Goal: Information Seeking & Learning: Learn about a topic

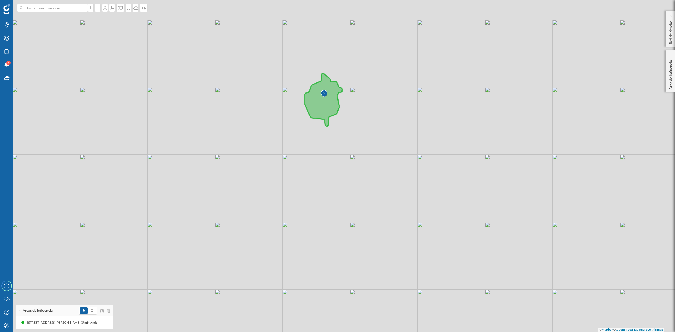
drag, startPoint x: 389, startPoint y: 110, endPoint x: 382, endPoint y: 160, distance: 50.3
click at [382, 160] on div "© Mapbox © OpenStreetMap Improve this map" at bounding box center [337, 166] width 675 height 332
click at [8, 42] on div "Capas" at bounding box center [6, 38] width 13 height 13
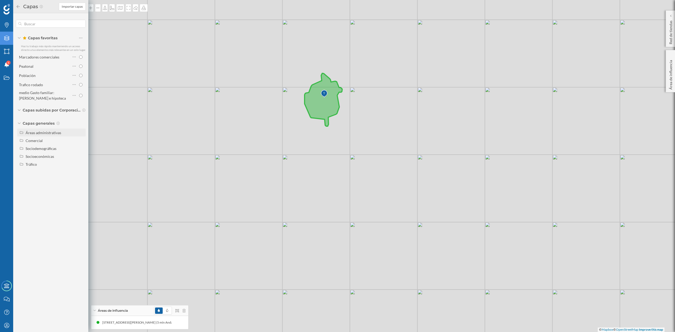
click at [50, 134] on div "Áreas administrativas" at bounding box center [55, 133] width 58 height 6
click at [82, 173] on input "Sección censal" at bounding box center [81, 172] width 3 height 3
radio input "true"
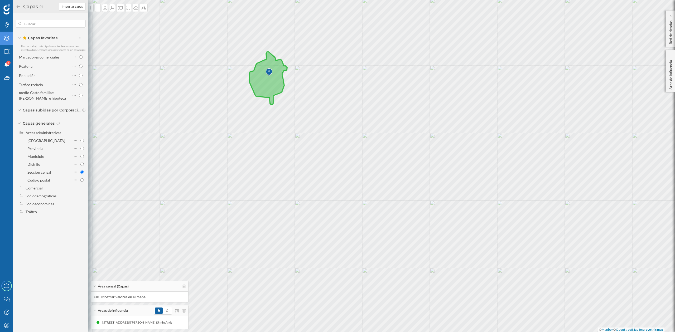
drag, startPoint x: 418, startPoint y: 171, endPoint x: 363, endPoint y: 149, distance: 59.6
click at [363, 149] on div "© Mapbox © OpenStreetMap Improve this map" at bounding box center [337, 166] width 675 height 332
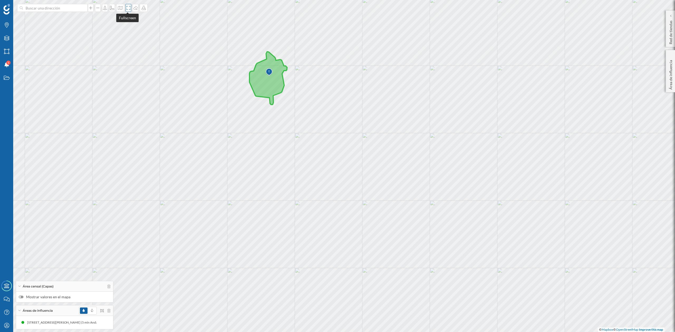
click at [127, 9] on icon at bounding box center [128, 8] width 5 height 4
click at [22, 297] on div at bounding box center [21, 297] width 5 height 3
click at [0, 0] on input "Mostrar valores en el mapa" at bounding box center [0, 0] width 0 height 0
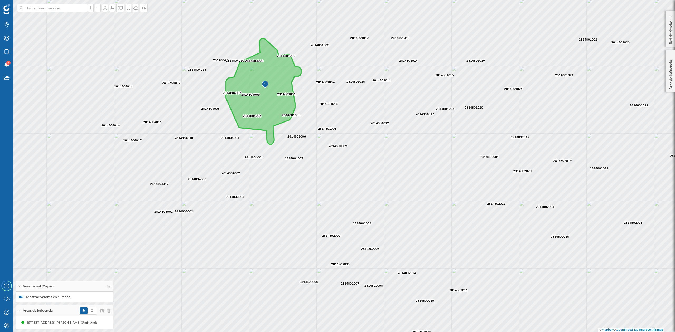
drag, startPoint x: 411, startPoint y: 128, endPoint x: 406, endPoint y: 162, distance: 34.3
click at [406, 162] on div "2814802007 2814802003 2814802002 2814802015 2814802001 2814802006 2814802008 28…" at bounding box center [337, 166] width 675 height 332
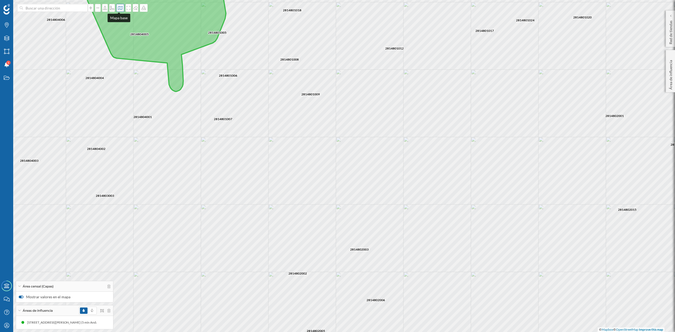
click at [118, 7] on icon at bounding box center [120, 8] width 5 height 4
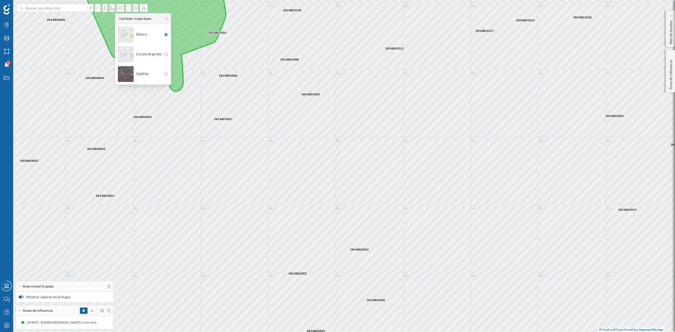
click at [122, 74] on img at bounding box center [126, 74] width 16 height 18
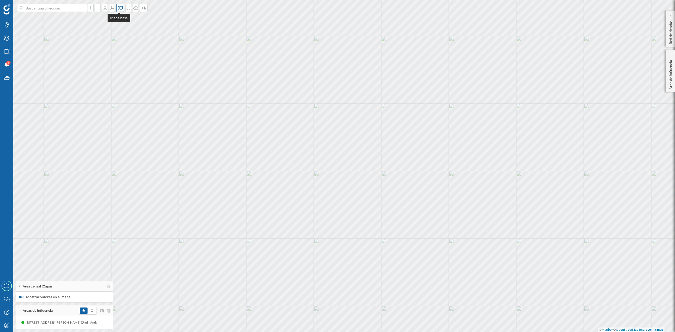
click at [118, 7] on icon at bounding box center [120, 8] width 5 height 4
click at [121, 28] on img at bounding box center [126, 34] width 16 height 18
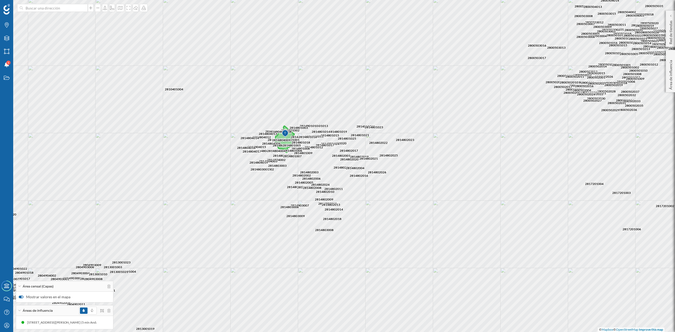
drag, startPoint x: 441, startPoint y: 175, endPoint x: 409, endPoint y: 209, distance: 46.3
click at [409, 209] on div "2814803009 2814802014 2814802013 2814802011 2814803006 2814802018 2814803008 28…" at bounding box center [337, 166] width 675 height 332
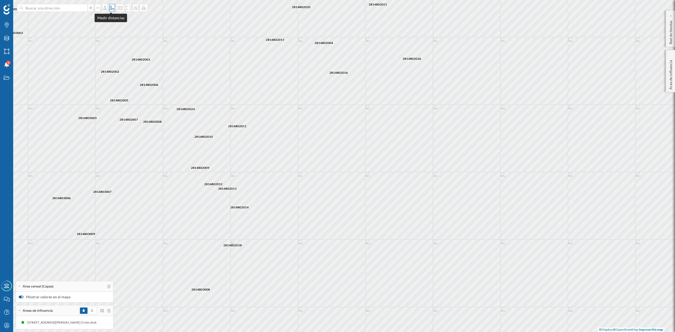
click at [111, 5] on div at bounding box center [112, 8] width 6 height 8
click at [118, 7] on icon at bounding box center [120, 8] width 5 height 4
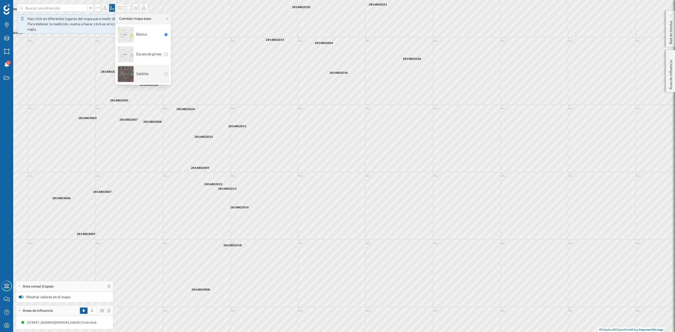
click at [123, 76] on img at bounding box center [126, 74] width 16 height 18
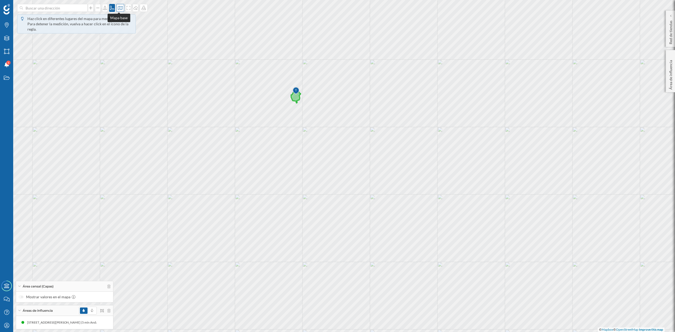
click at [121, 9] on icon at bounding box center [120, 8] width 5 height 4
click at [122, 32] on img at bounding box center [126, 34] width 16 height 18
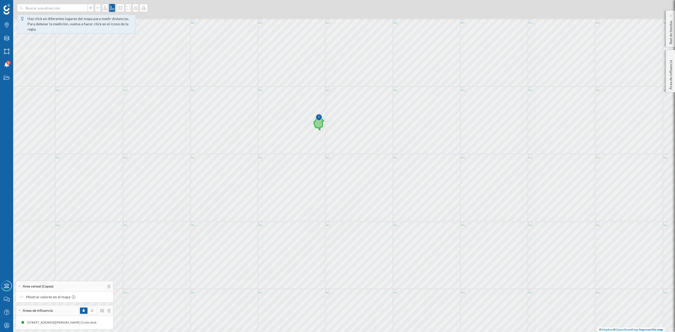
drag, startPoint x: 280, startPoint y: 178, endPoint x: 287, endPoint y: 188, distance: 12.0
click at [287, 188] on div "© Mapbox © OpenStreetMap Improve this map" at bounding box center [337, 166] width 675 height 332
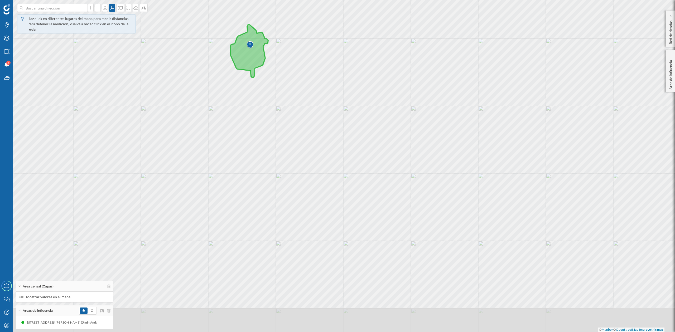
drag, startPoint x: 316, startPoint y: 188, endPoint x: 332, endPoint y: 138, distance: 52.4
click at [332, 138] on div "© Mapbox © OpenStreetMap Improve this map" at bounding box center [337, 166] width 675 height 332
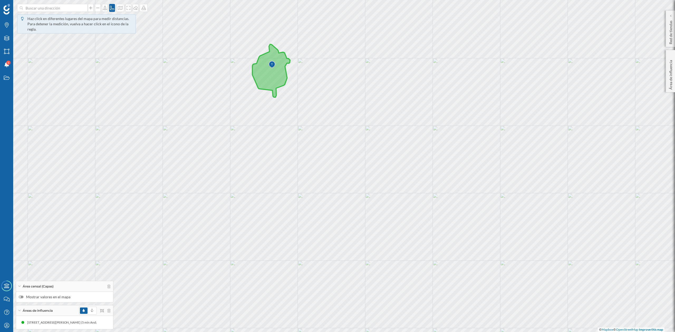
drag, startPoint x: 406, startPoint y: 183, endPoint x: 428, endPoint y: 202, distance: 29.5
click at [428, 202] on div "© Mapbox © OpenStreetMap Improve this map" at bounding box center [337, 166] width 675 height 332
click at [109, 286] on icon at bounding box center [108, 287] width 3 height 4
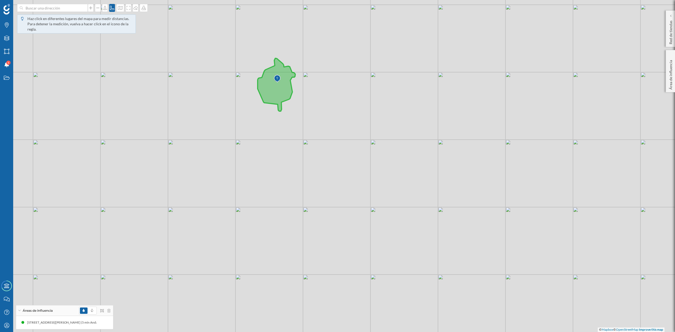
drag, startPoint x: 339, startPoint y: 158, endPoint x: 344, endPoint y: 172, distance: 14.9
click at [344, 172] on div "© Mapbox © OpenStreetMap Improve this map" at bounding box center [337, 166] width 675 height 332
click at [3, 80] on div "Estados" at bounding box center [6, 77] width 13 height 13
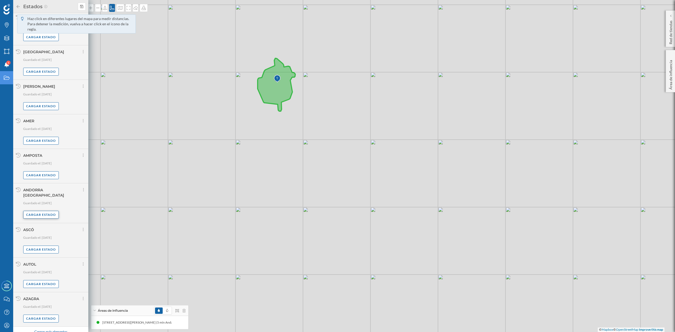
scroll to position [224, 0]
click at [51, 327] on div "Cargar más elementos" at bounding box center [51, 331] width 40 height 8
click at [49, 331] on div "Cargar más elementos" at bounding box center [51, 335] width 40 height 8
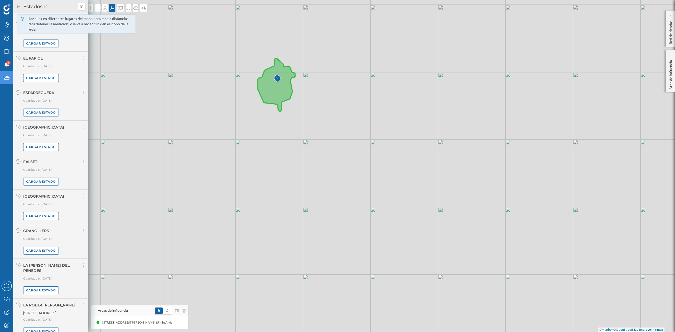
scroll to position [1327, 0]
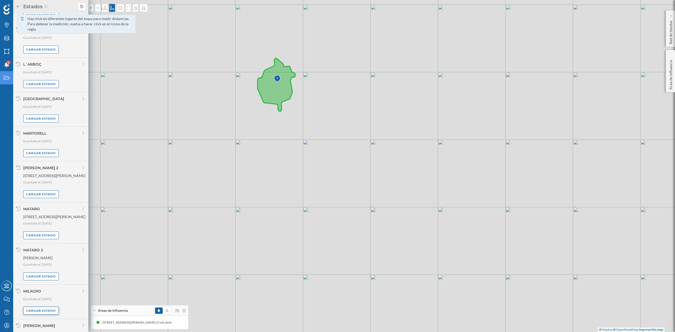
scroll to position [1873, 0]
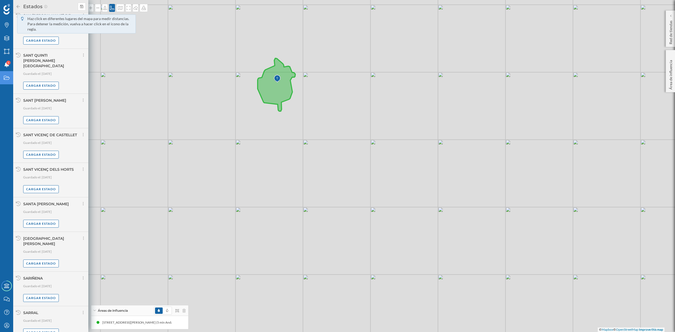
scroll to position [2413, 0]
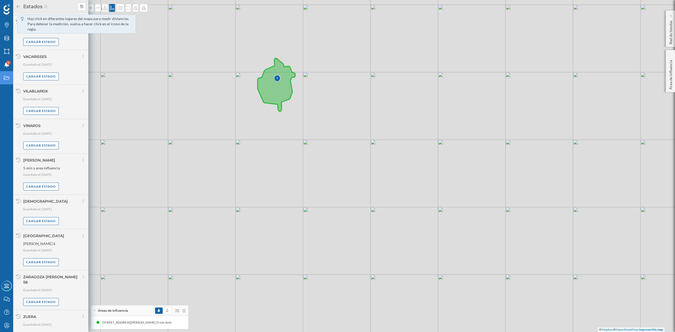
scroll to position [2954, 0]
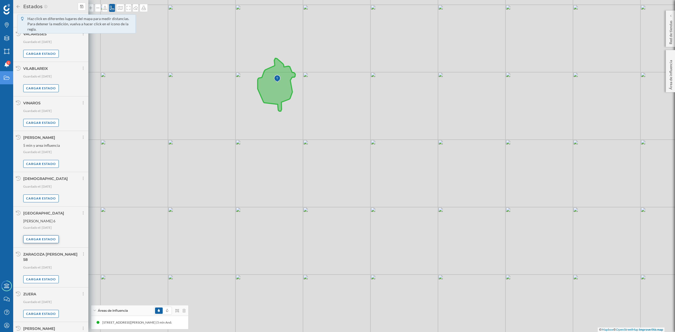
click at [48, 235] on div "Cargar estado" at bounding box center [41, 239] width 36 height 8
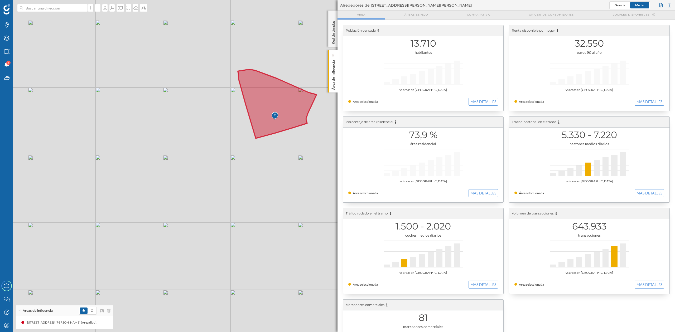
click at [333, 86] on p "Área de influencia" at bounding box center [333, 74] width 5 height 32
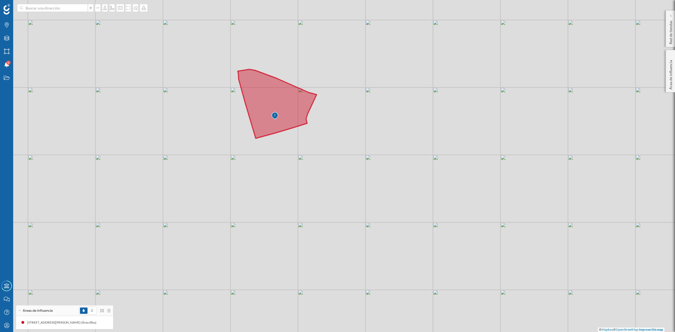
click at [303, 115] on icon at bounding box center [277, 103] width 79 height 69
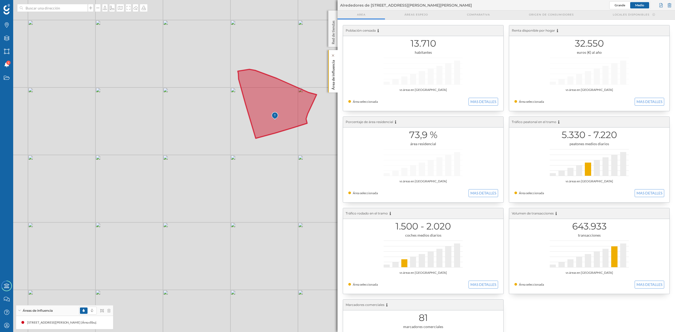
click at [335, 74] on p "Área de influencia" at bounding box center [333, 74] width 5 height 32
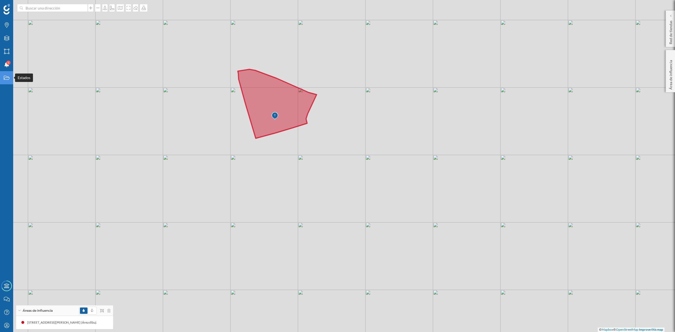
click at [4, 80] on icon "Estados" at bounding box center [6, 77] width 7 height 5
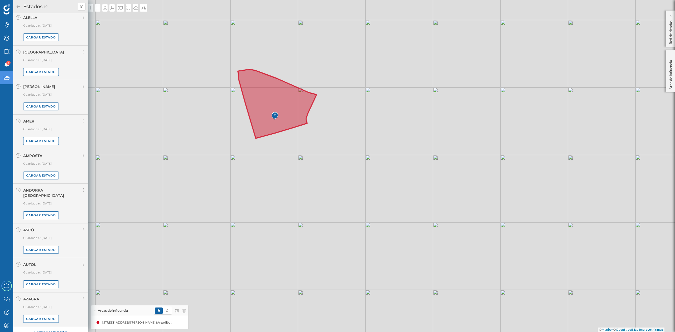
scroll to position [224, 0]
click at [47, 327] on div "Cargar más elementos" at bounding box center [51, 331] width 40 height 8
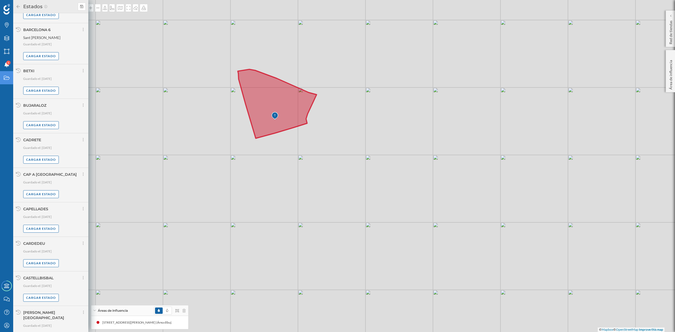
scroll to position [783, 0]
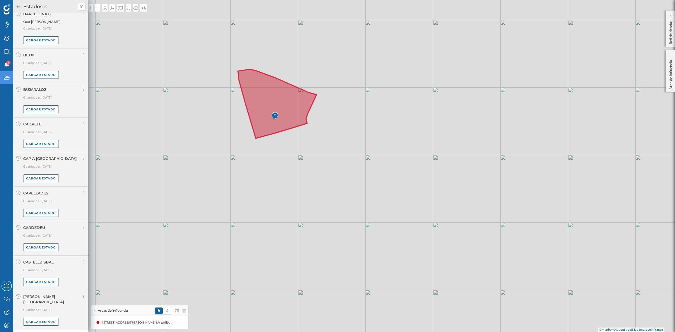
drag, startPoint x: 52, startPoint y: 326, endPoint x: 67, endPoint y: 236, distance: 91.5
click at [52, 331] on div "Cargar más elementos" at bounding box center [51, 335] width 40 height 8
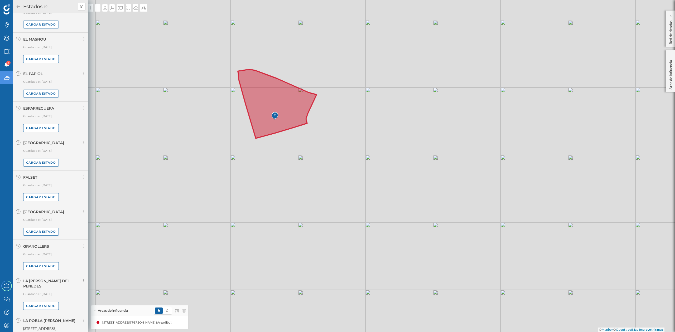
scroll to position [1327, 0]
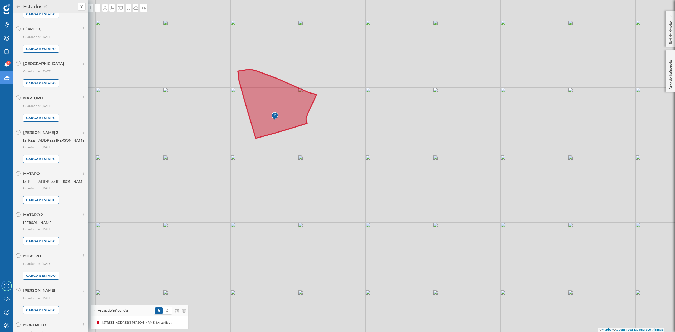
scroll to position [1873, 0]
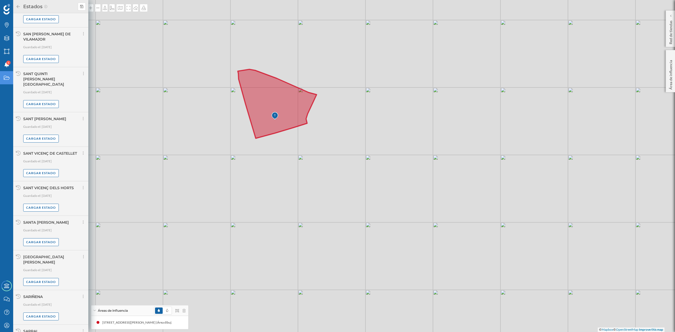
scroll to position [2413, 0]
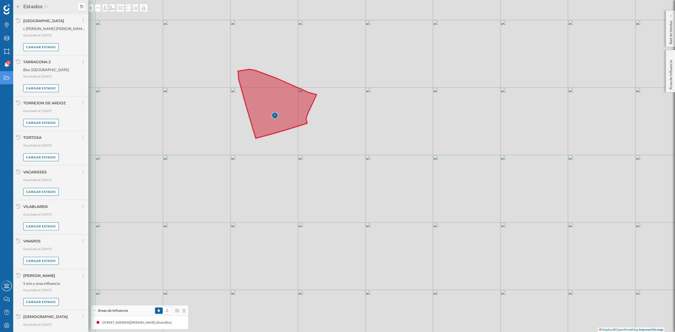
scroll to position [2813, 0]
click at [50, 121] on div "Cargar estado" at bounding box center [41, 125] width 36 height 8
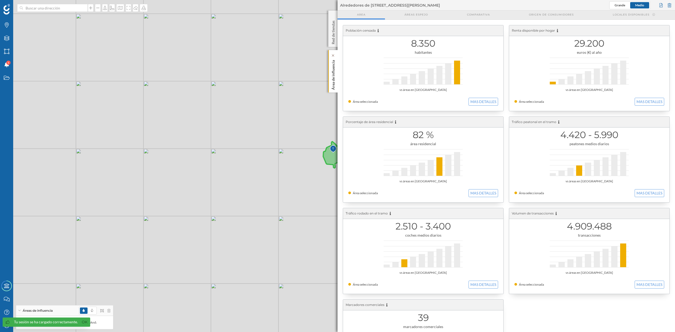
click at [334, 75] on p "Área de influencia" at bounding box center [333, 74] width 5 height 32
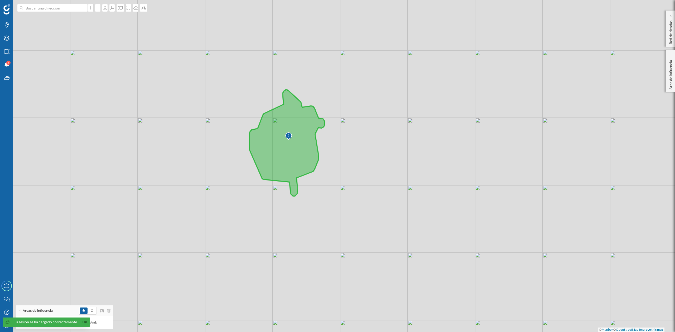
drag, startPoint x: 359, startPoint y: 167, endPoint x: 404, endPoint y: 102, distance: 79.9
click at [404, 102] on div "© Mapbox © OpenStreetMap Improve this map" at bounding box center [337, 166] width 675 height 332
click at [4, 26] on icon "Marcas" at bounding box center [6, 24] width 7 height 5
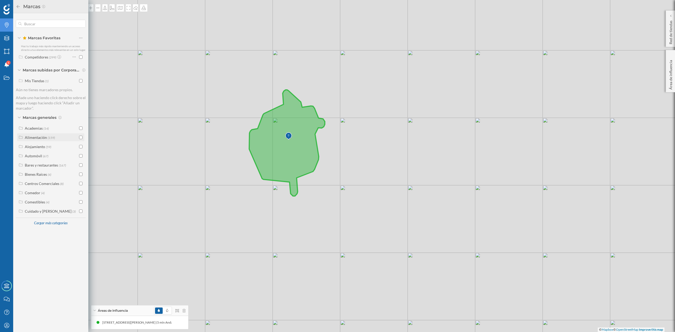
click at [81, 136] on input "checkbox" at bounding box center [80, 137] width 3 height 3
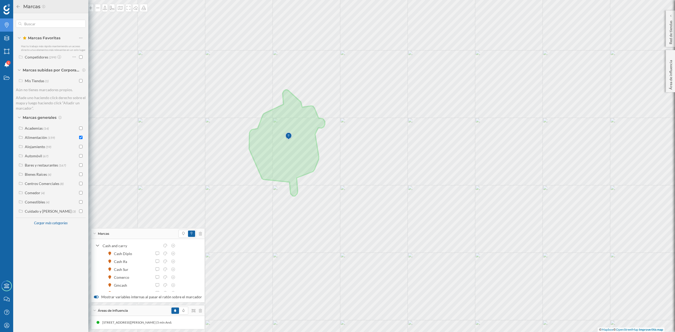
click at [178, 230] on div at bounding box center [187, 234] width 18 height 8
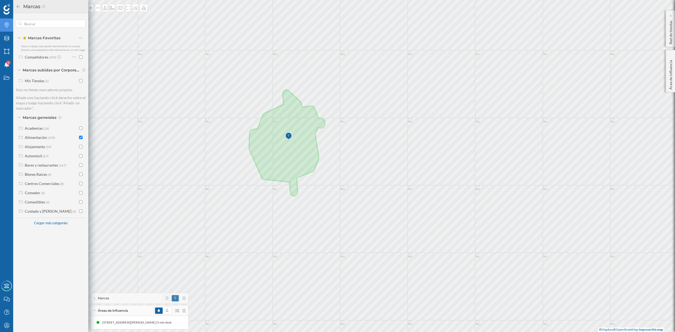
click at [168, 297] on span at bounding box center [167, 298] width 8 height 6
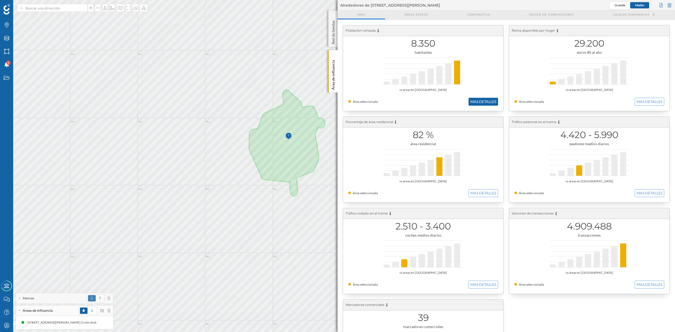
click at [475, 103] on button "MAS DETALLES" at bounding box center [484, 102] width 30 height 8
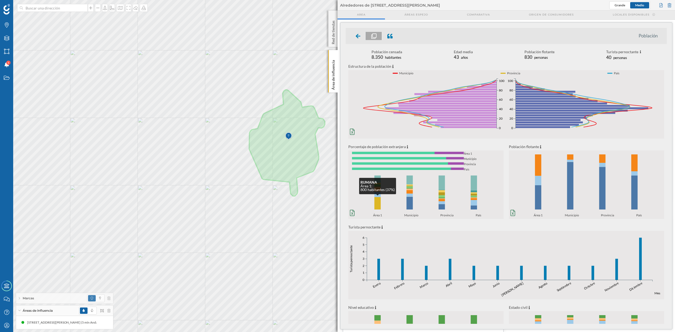
click at [377, 201] on rect at bounding box center [377, 203] width 6 height 12
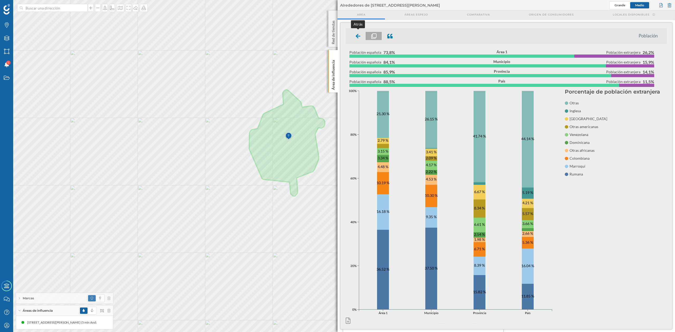
click at [357, 36] on icon at bounding box center [358, 36] width 5 height 4
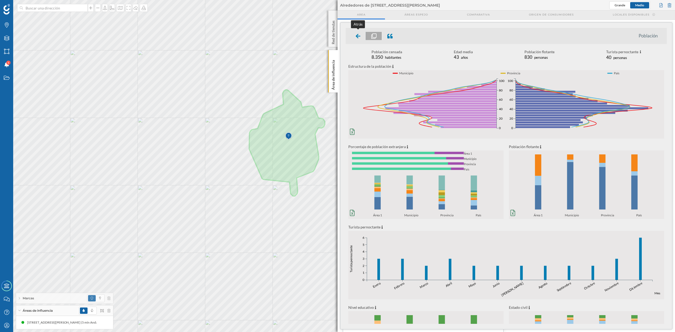
click at [355, 33] on div at bounding box center [358, 36] width 16 height 8
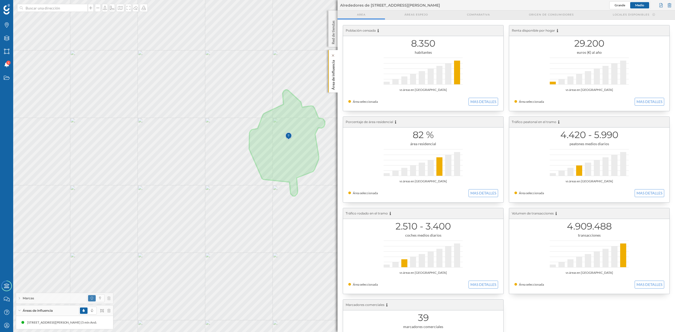
click at [333, 70] on p "Área de influencia" at bounding box center [333, 74] width 5 height 32
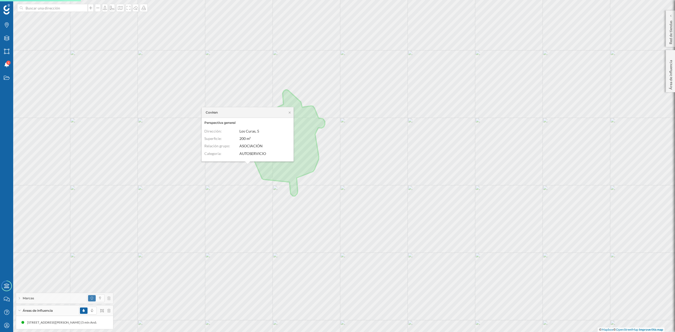
click at [290, 110] on div "Coviran" at bounding box center [248, 112] width 92 height 11
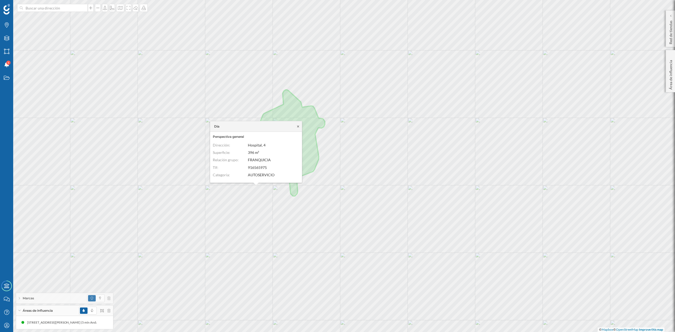
click at [297, 125] on icon at bounding box center [298, 126] width 4 height 3
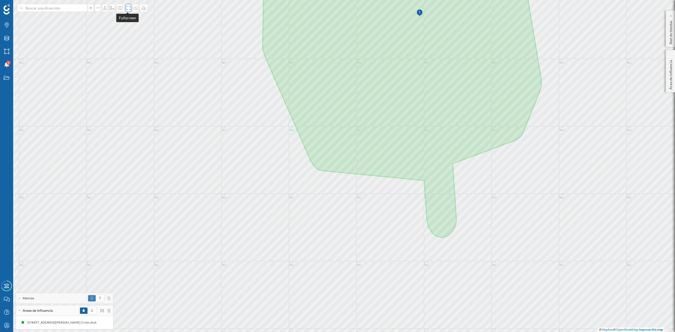
click at [126, 9] on icon at bounding box center [128, 8] width 5 height 4
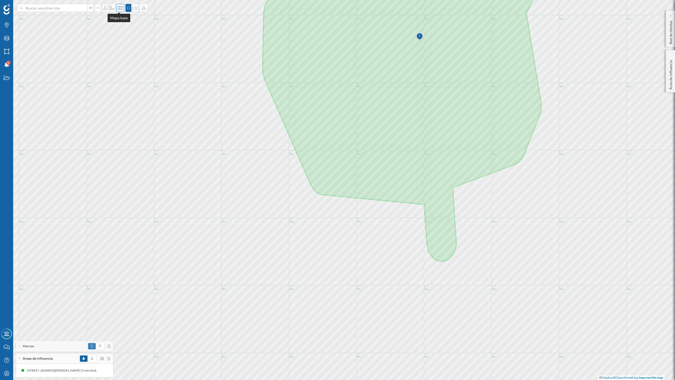
click at [117, 11] on div at bounding box center [120, 8] width 8 height 8
click at [122, 80] on img at bounding box center [126, 74] width 16 height 18
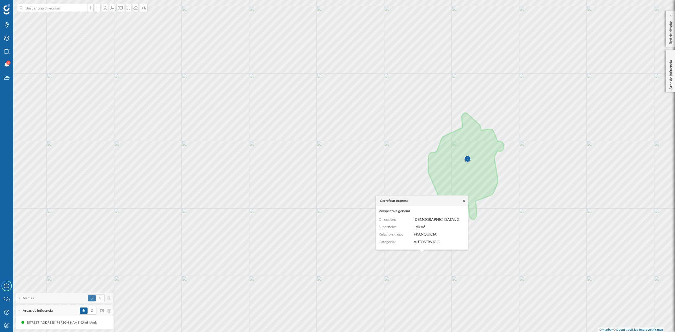
click at [465, 199] on icon at bounding box center [464, 200] width 4 height 3
click at [464, 201] on icon at bounding box center [464, 200] width 4 height 3
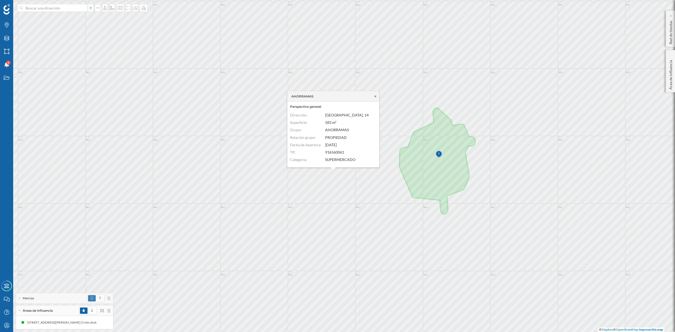
click at [375, 98] on icon at bounding box center [375, 96] width 4 height 3
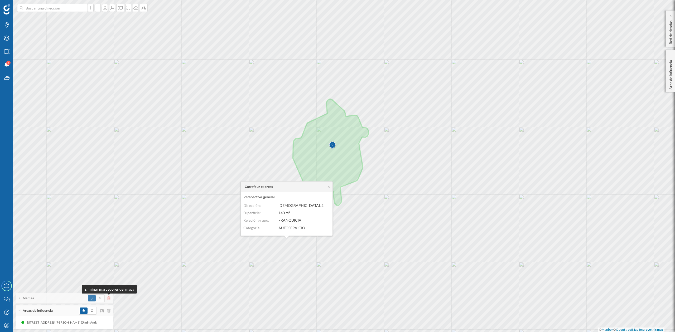
click at [109, 298] on icon at bounding box center [108, 299] width 3 height 4
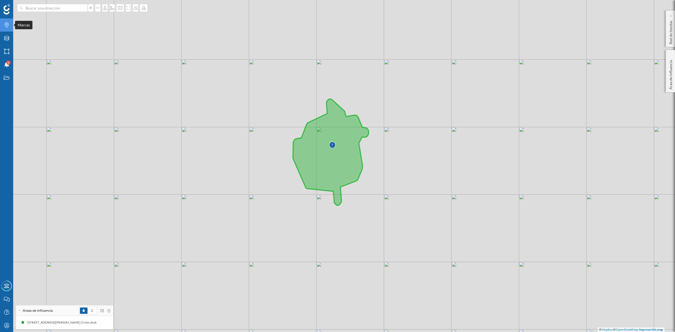
click at [4, 26] on icon "Marcas" at bounding box center [6, 24] width 7 height 5
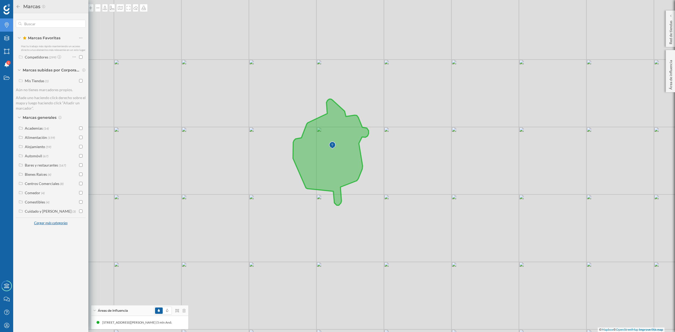
click at [51, 225] on div "Cargar más categorías" at bounding box center [51, 223] width 40 height 8
click at [46, 293] on div "Salud y Belleza" at bounding box center [37, 294] width 24 height 4
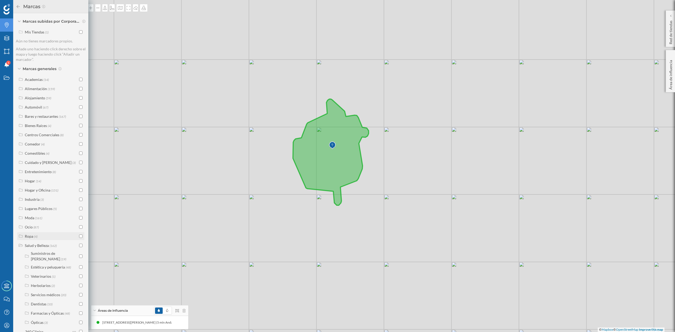
scroll to position [96, 0]
click at [49, 196] on label "Salud y Belleza (162)" at bounding box center [41, 198] width 32 height 6
click at [36, 304] on div "Servicios" at bounding box center [32, 303] width 15 height 4
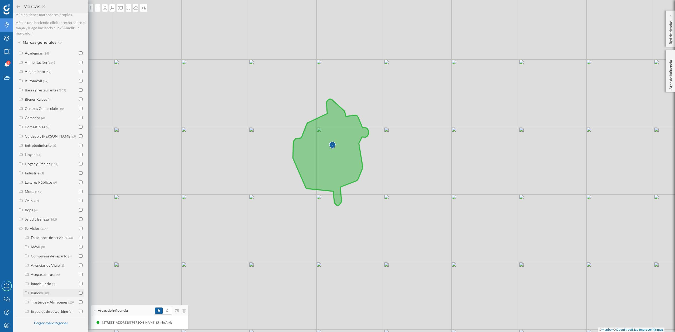
click at [80, 293] on input "checkbox" at bounding box center [80, 292] width 3 height 3
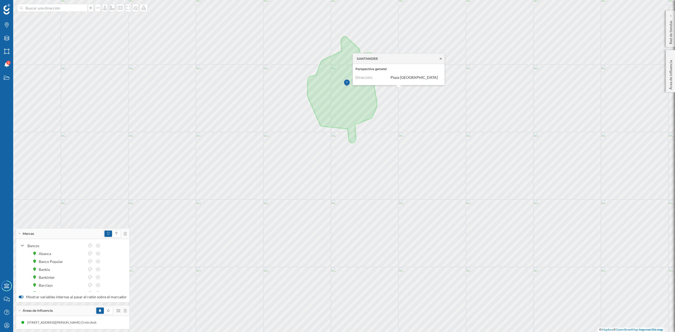
click at [440, 58] on icon at bounding box center [441, 59] width 2 height 2
click at [124, 232] on icon at bounding box center [125, 234] width 3 height 4
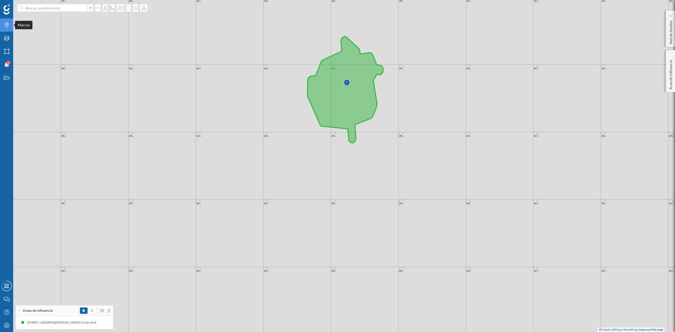
click at [8, 27] on icon "Marcas" at bounding box center [6, 24] width 7 height 5
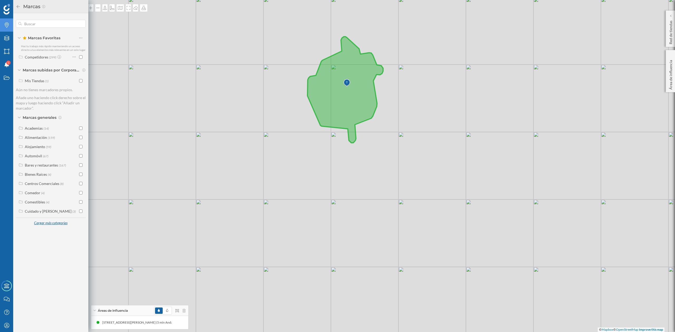
click at [41, 220] on div "Cargar más categorías" at bounding box center [51, 223] width 40 height 8
click at [39, 293] on div "Salud y Belleza" at bounding box center [37, 294] width 24 height 4
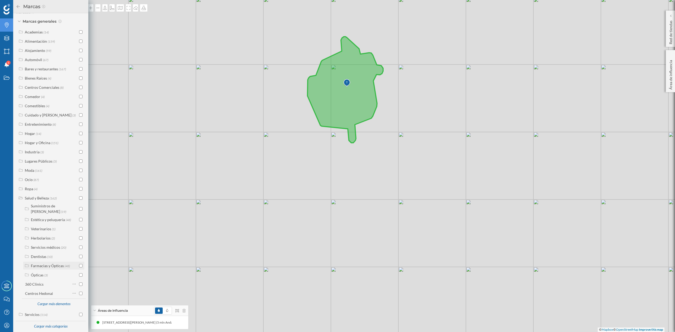
click at [48, 264] on div "Farmacias y Ópticas" at bounding box center [47, 266] width 33 height 4
click at [79, 225] on input "checkbox" at bounding box center [80, 226] width 3 height 3
